Goal: Task Accomplishment & Management: Use online tool/utility

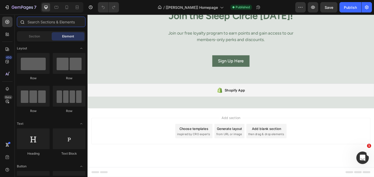
click at [37, 23] on input "text" at bounding box center [51, 22] width 69 height 10
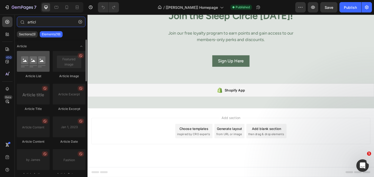
type input "articl"
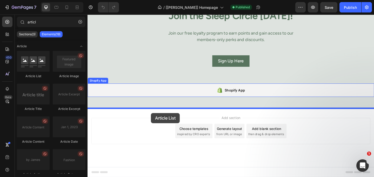
drag, startPoint x: 117, startPoint y: 79, endPoint x: 157, endPoint y: 122, distance: 58.3
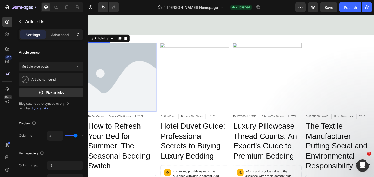
scroll to position [838, 0]
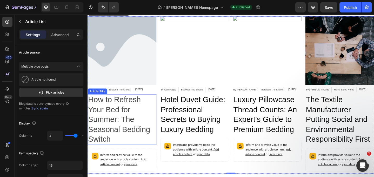
click at [92, 120] on h2 "How to Refresh Your Bed for Summer: The Seasonal Bedding Switch" at bounding box center [125, 128] width 75 height 55
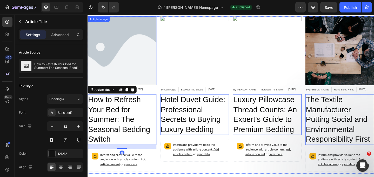
click at [113, 75] on img at bounding box center [125, 53] width 75 height 75
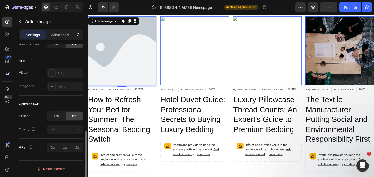
scroll to position [0, 0]
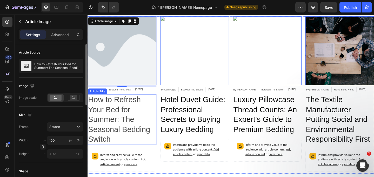
click at [96, 112] on h2 "How to Refresh Your Bed for Summer: The Seasonal Bedding Switch" at bounding box center [125, 128] width 75 height 55
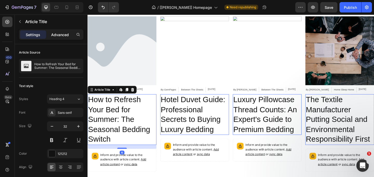
click at [59, 38] on div "Advanced" at bounding box center [60, 34] width 26 height 8
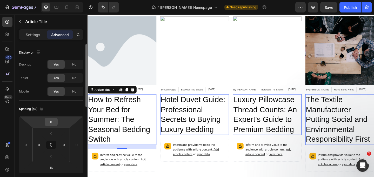
click at [53, 121] on input "0" at bounding box center [51, 122] width 10 height 8
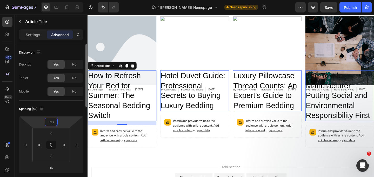
type input "-1"
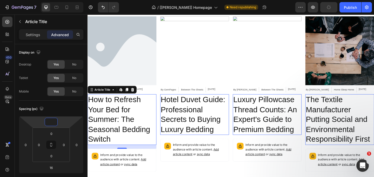
type input "0"
click at [157, 97] on div "By GemPages Article Author Between The Sheets Article Category [DATE] Article D…" at bounding box center [125, 97] width 75 height 8
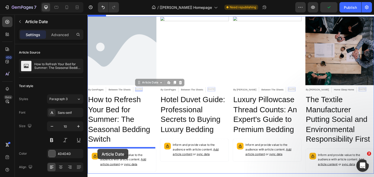
scroll to position [842, 0]
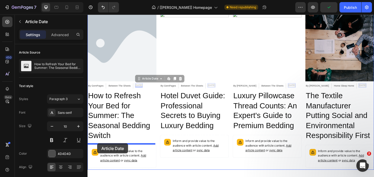
drag, startPoint x: 149, startPoint y: 95, endPoint x: 98, endPoint y: 155, distance: 78.9
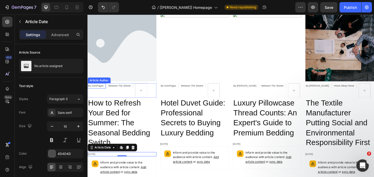
click at [98, 95] on div "By GemPages Article Author" at bounding box center [98, 97] width 20 height 16
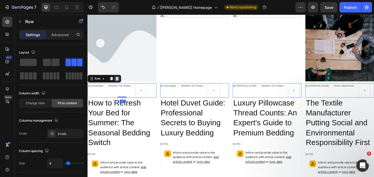
click at [120, 83] on icon at bounding box center [119, 84] width 3 height 4
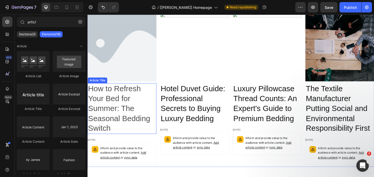
click at [96, 91] on h2 "How to Refresh Your Bed for Summer: The Seasonal Bedding Switch" at bounding box center [125, 116] width 75 height 55
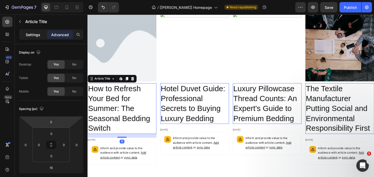
click at [33, 33] on p "Settings" at bounding box center [33, 34] width 15 height 5
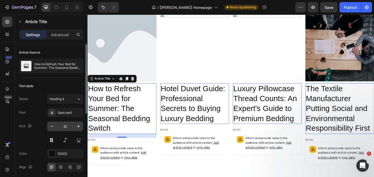
click at [64, 126] on input "32" at bounding box center [65, 126] width 17 height 9
click at [65, 126] on input "32" at bounding box center [65, 126] width 17 height 9
type input "15"
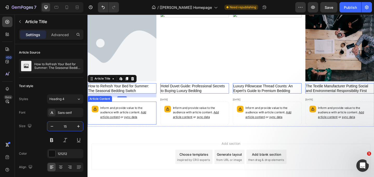
click at [100, 109] on div "Inform and provide value to the audience with article content. Add article cont…" at bounding box center [125, 121] width 75 height 25
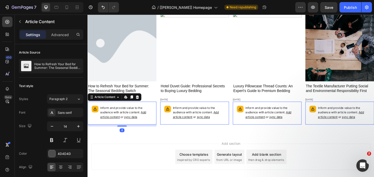
click at [140, 105] on icon at bounding box center [142, 104] width 4 height 4
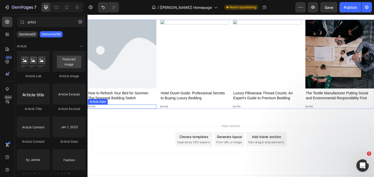
scroll to position [833, 0]
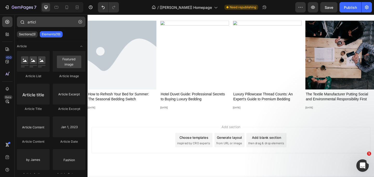
click at [77, 22] on button "button" at bounding box center [80, 22] width 8 height 8
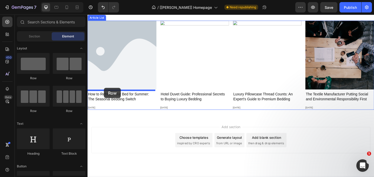
drag, startPoint x: 122, startPoint y: 77, endPoint x: 105, endPoint y: 94, distance: 24.1
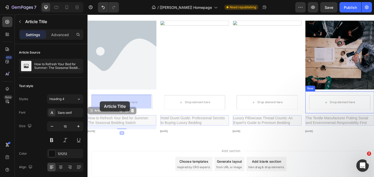
drag, startPoint x: 97, startPoint y: 127, endPoint x: 101, endPoint y: 109, distance: 18.4
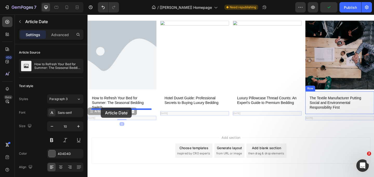
drag, startPoint x: 95, startPoint y: 126, endPoint x: 102, endPoint y: 116, distance: 12.5
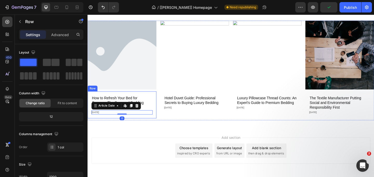
click at [90, 100] on div "How to Refresh Your Bed for Summer: The Seasonal Bedding Switch Article Title […" at bounding box center [125, 112] width 75 height 29
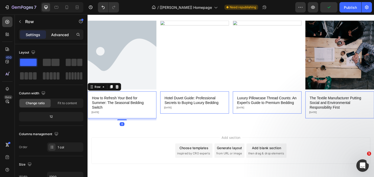
click at [57, 35] on p "Advanced" at bounding box center [60, 34] width 18 height 5
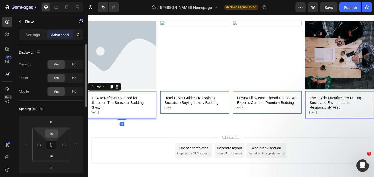
click at [52, 131] on input "16" at bounding box center [51, 134] width 10 height 8
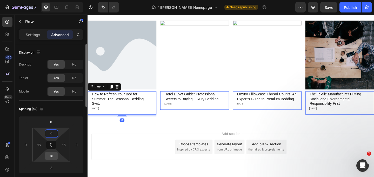
type input "0"
click at [53, 159] on input "16" at bounding box center [51, 156] width 10 height 8
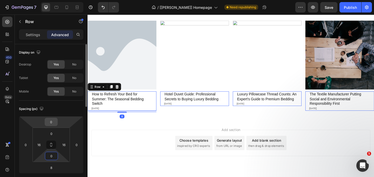
type input "0"
click at [53, 124] on input "0" at bounding box center [51, 122] width 10 height 8
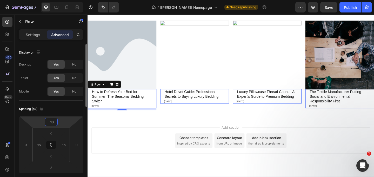
type input "-100"
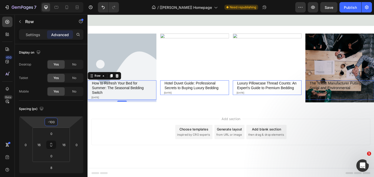
click at [159, 121] on div "Add section Choose templates inspired by CRO experts Generate layout from URL o…" at bounding box center [244, 150] width 312 height 64
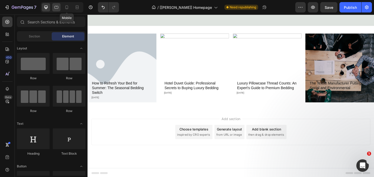
click at [60, 8] on div at bounding box center [56, 7] width 8 height 8
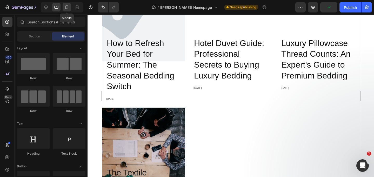
click at [66, 8] on icon at bounding box center [66, 7] width 5 height 5
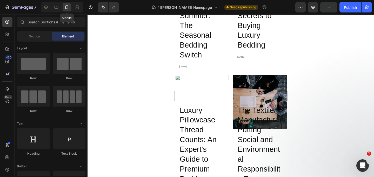
scroll to position [789, 0]
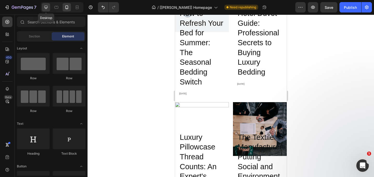
click at [48, 7] on icon at bounding box center [45, 7] width 5 height 5
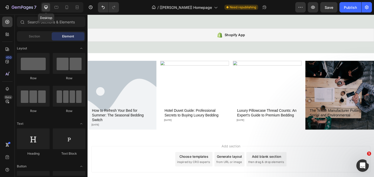
scroll to position [756, 0]
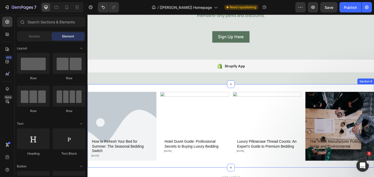
click at [120, 97] on div "Article Image How to Refresh Your Bed for Summer: The Seasonal Bedding Switch A…" at bounding box center [244, 135] width 312 height 91
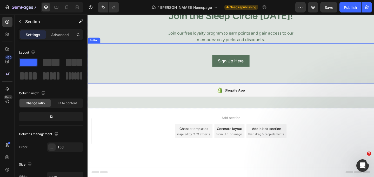
scroll to position [729, 0]
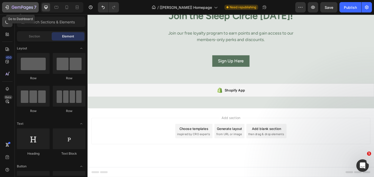
click at [20, 7] on icon "button" at bounding box center [18, 8] width 3 height 2
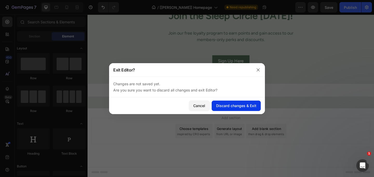
click at [227, 104] on div "Discard changes & Exit" at bounding box center [236, 105] width 40 height 5
